Goal: Task Accomplishment & Management: Manage account settings

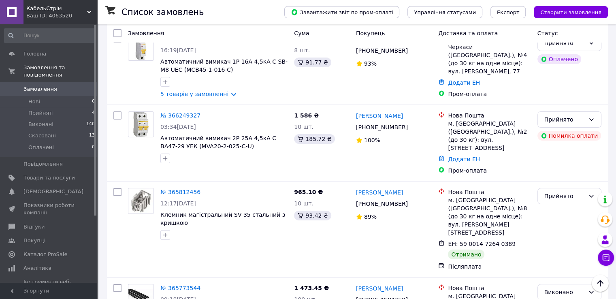
scroll to position [81, 0]
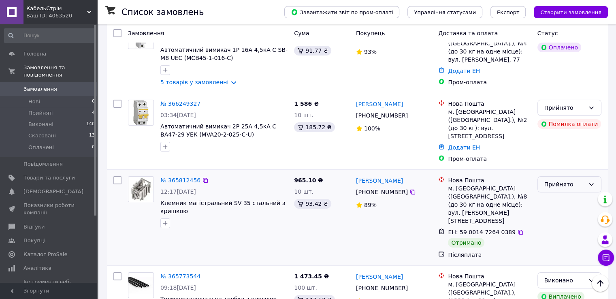
click at [553, 180] on div "Прийнято" at bounding box center [564, 184] width 41 height 9
click at [554, 190] on li "Виконано" at bounding box center [569, 191] width 63 height 15
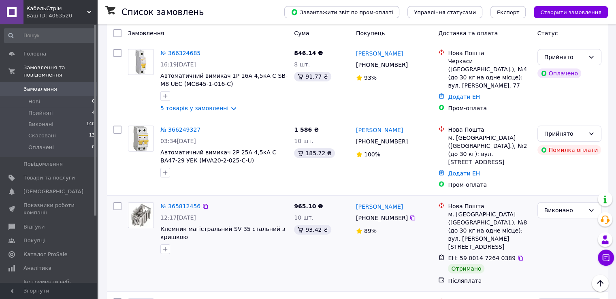
scroll to position [41, 0]
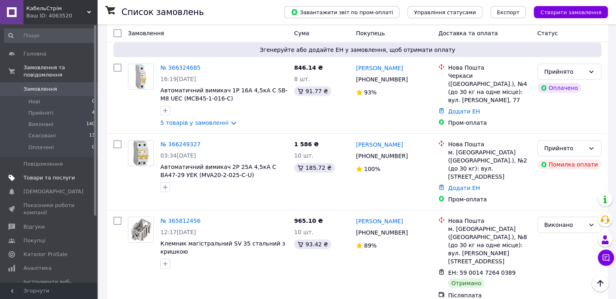
click at [48, 174] on span "Товари та послуги" at bounding box center [48, 177] width 51 height 7
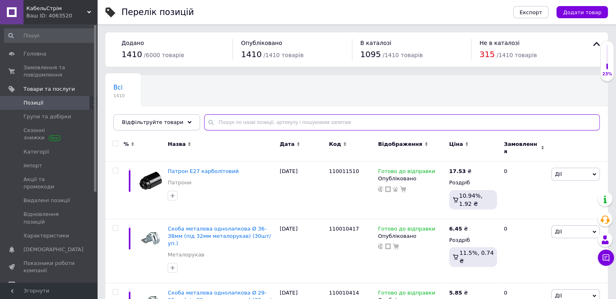
click at [260, 120] on input "text" at bounding box center [402, 122] width 396 height 16
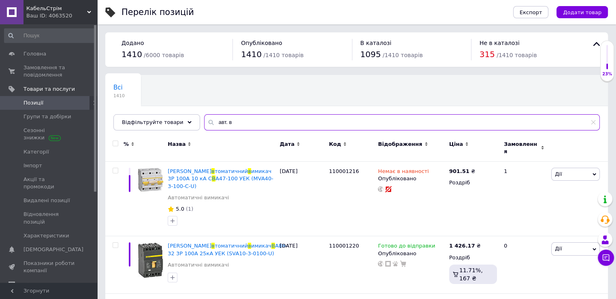
type input "авт. в"
click at [57, 15] on div "Ваш ID: 4063520" at bounding box center [61, 15] width 71 height 7
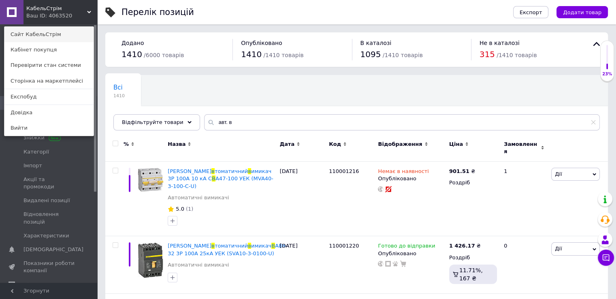
click at [50, 30] on link "Сайт КабельСтрім" at bounding box center [48, 34] width 89 height 15
